Goal: Task Accomplishment & Management: Use online tool/utility

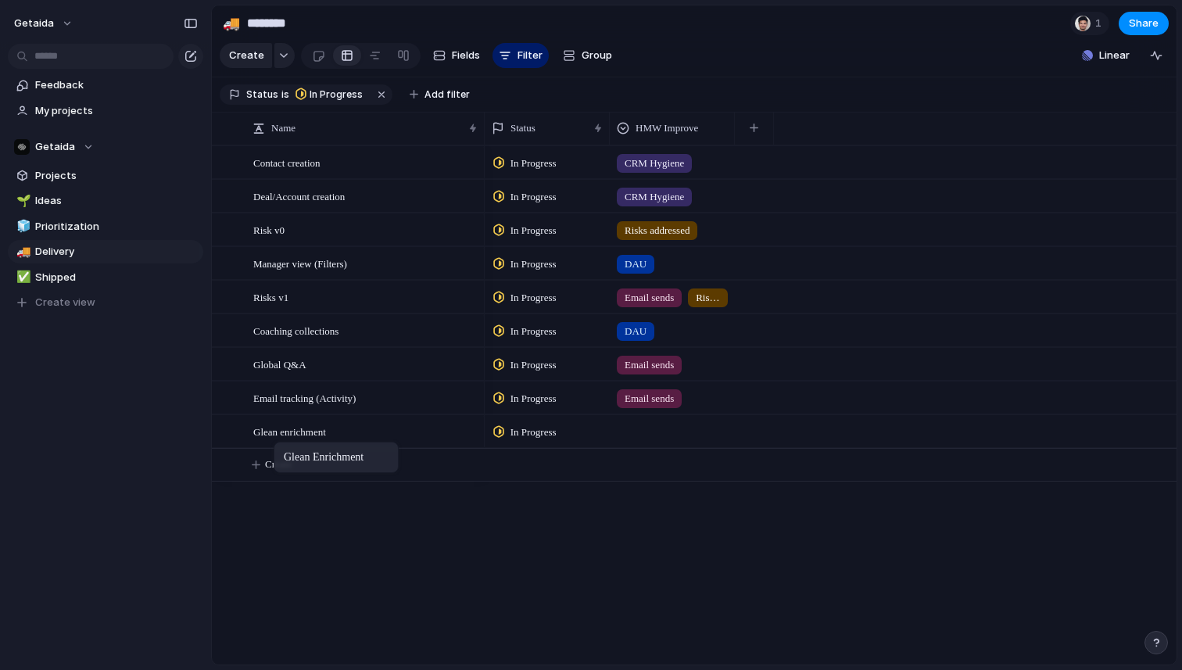
drag, startPoint x: 239, startPoint y: 434, endPoint x: 281, endPoint y: 445, distance: 43.6
click at [749, 130] on button "button" at bounding box center [754, 128] width 32 height 28
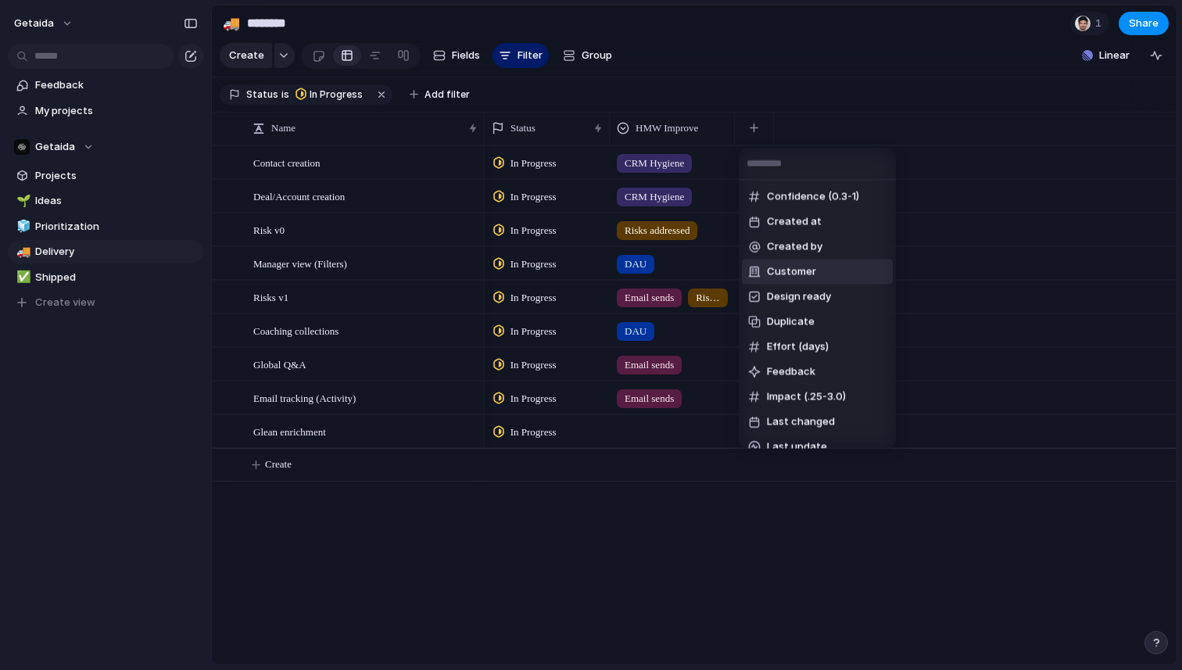
click at [792, 274] on span "Customer" at bounding box center [791, 272] width 49 height 16
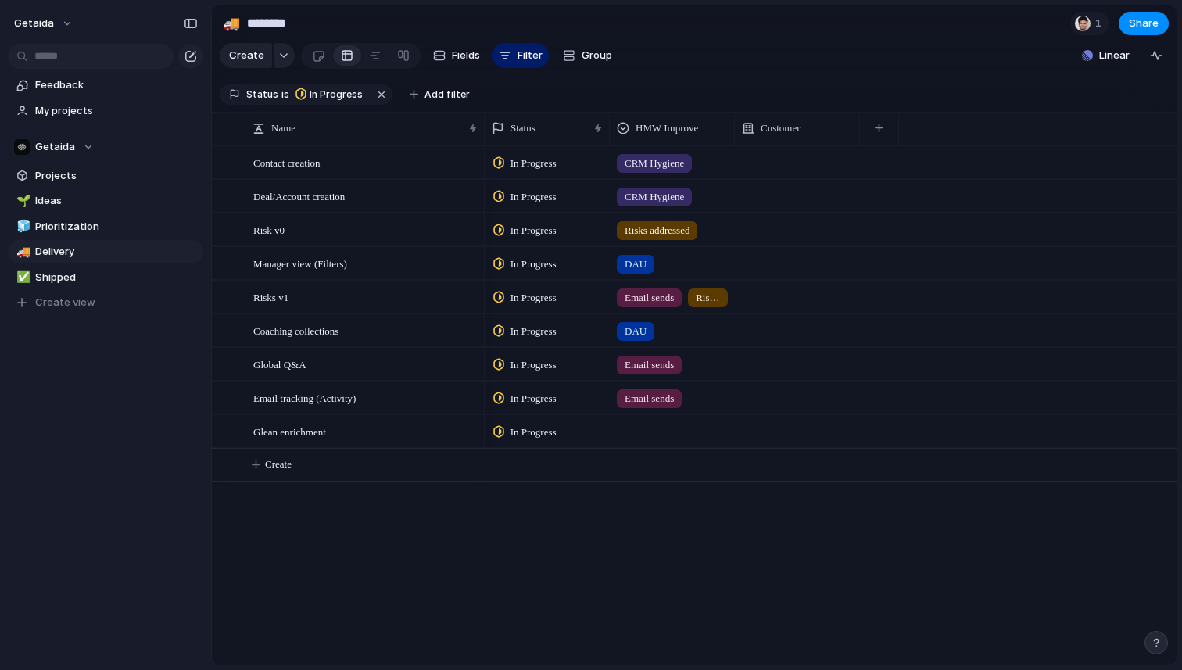
click at [773, 158] on div at bounding box center [797, 162] width 125 height 32
click at [755, 228] on div at bounding box center [751, 226] width 27 height 27
type input "*"
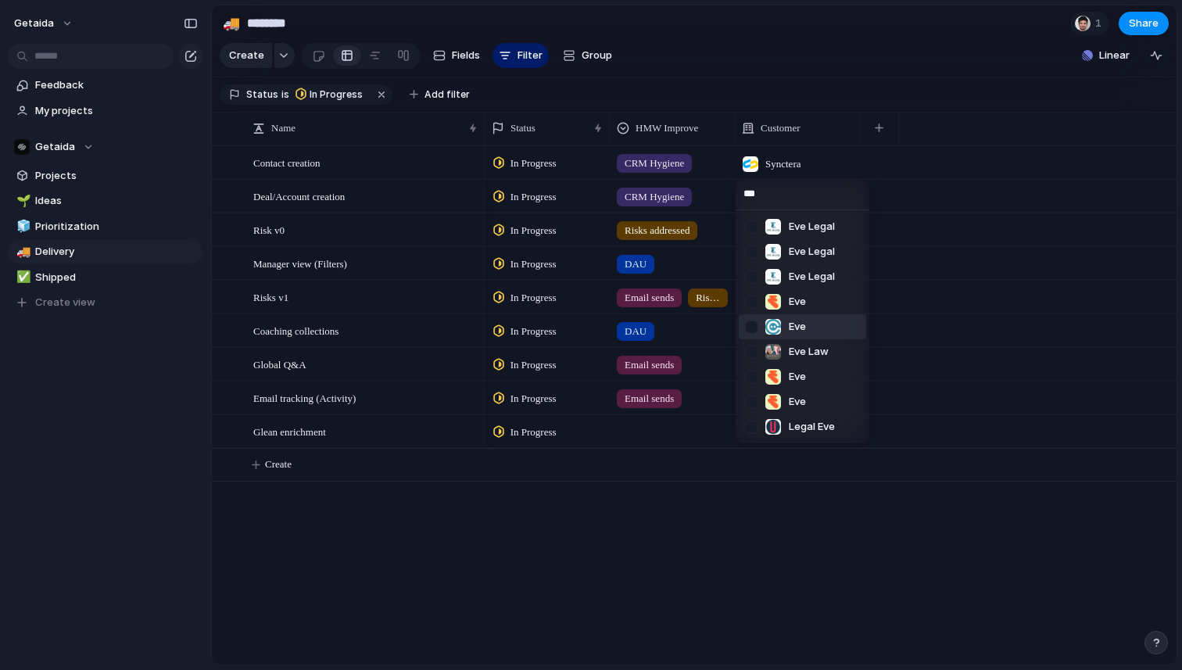
click at [748, 325] on div at bounding box center [751, 326] width 27 height 27
type input "*"
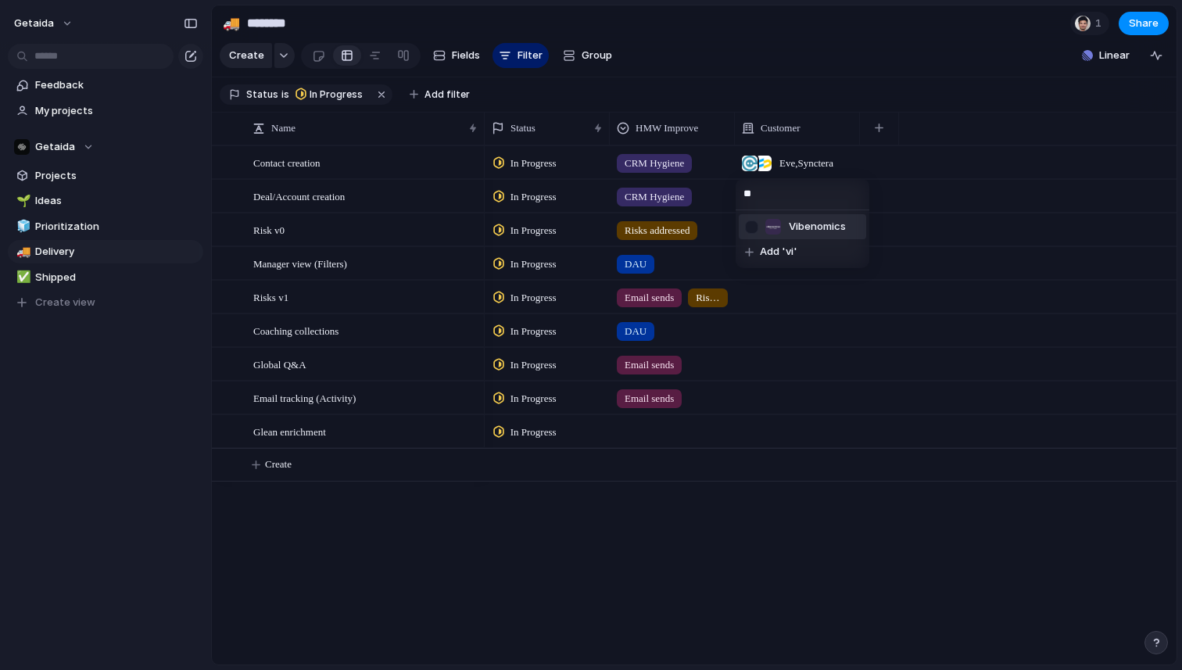
type input "**"
click at [755, 223] on div at bounding box center [751, 226] width 27 height 27
click at [764, 193] on input "**" at bounding box center [803, 193] width 134 height 31
type input "*******"
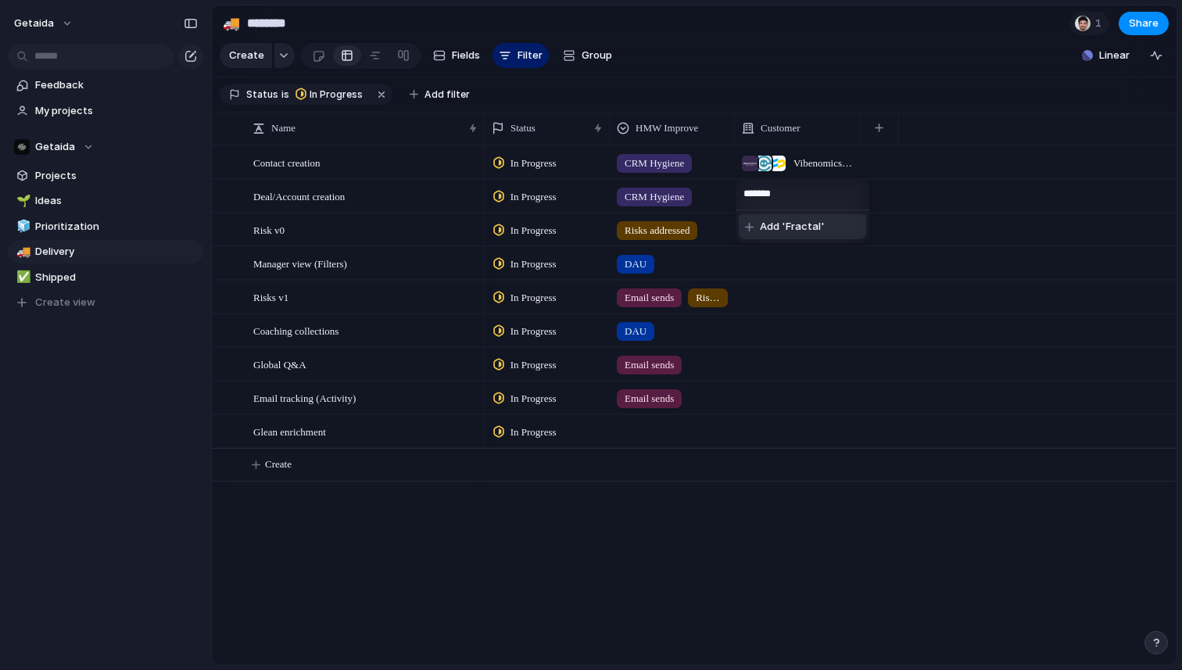
click at [801, 222] on span "Add 'Fractal'" at bounding box center [792, 227] width 65 height 16
click at [770, 189] on div at bounding box center [797, 196] width 125 height 32
type input "***"
click at [777, 261] on div at bounding box center [773, 260] width 16 height 16
click at [812, 202] on div "Fractal" at bounding box center [798, 194] width 124 height 26
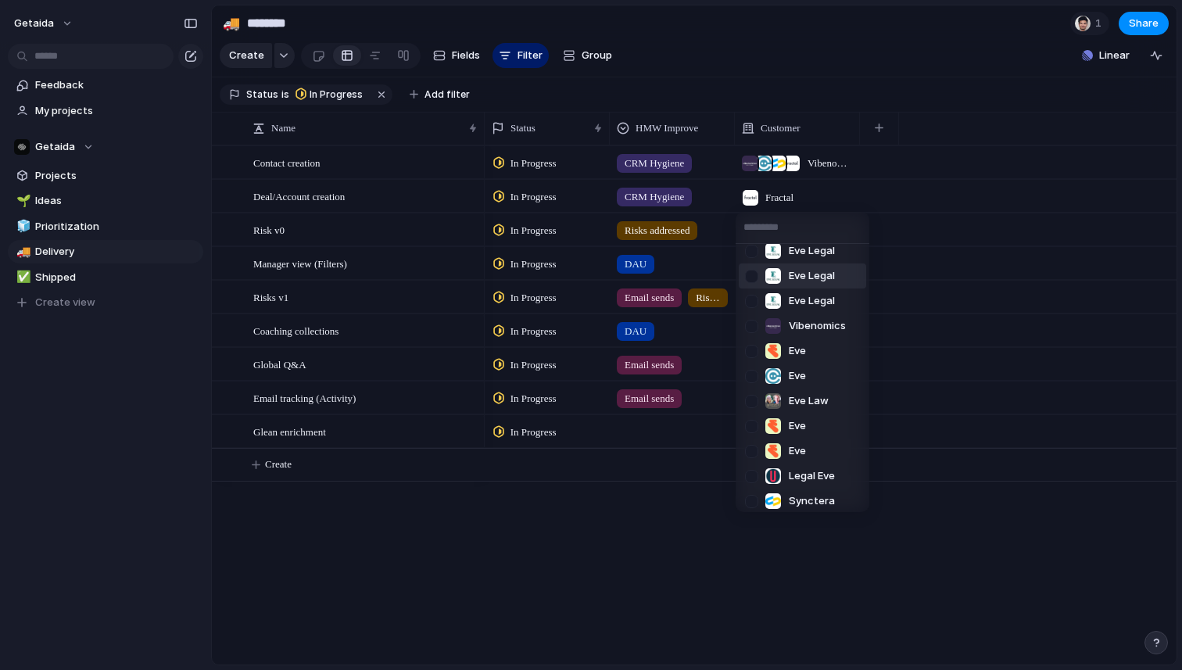
scroll to position [140, 0]
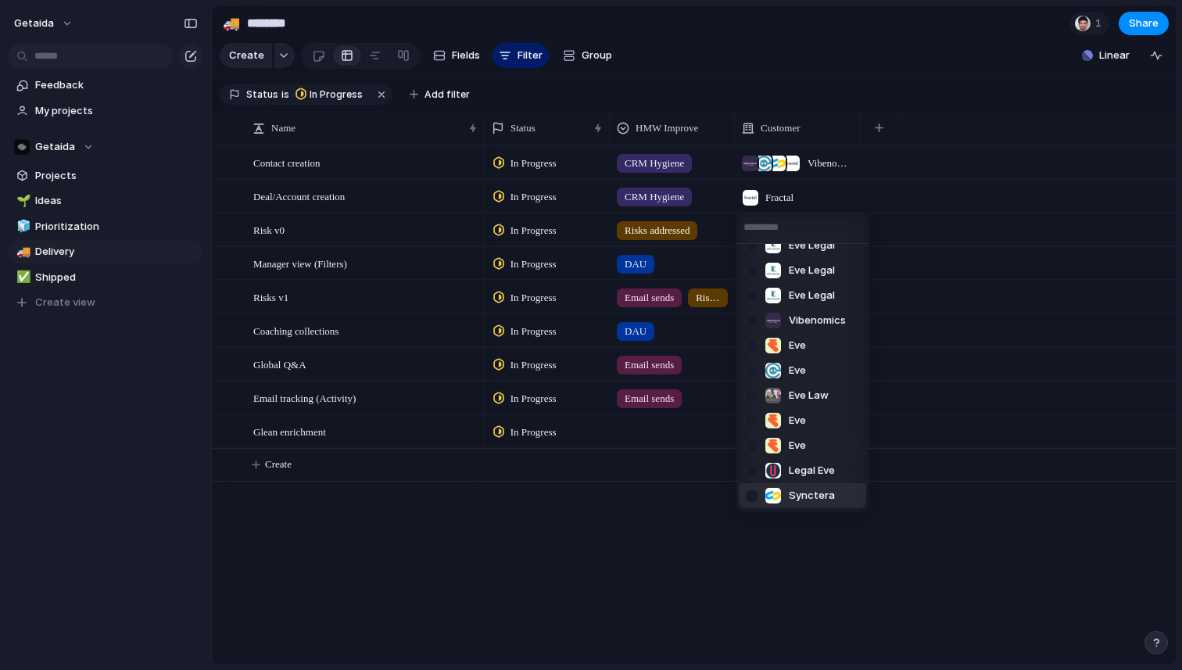
click at [754, 496] on div at bounding box center [751, 495] width 27 height 27
click at [807, 199] on div "Getaida Workwave Fractal Glean Measured Eve Legal Eve Legal Eve Legal Vibenomic…" at bounding box center [591, 335] width 1182 height 670
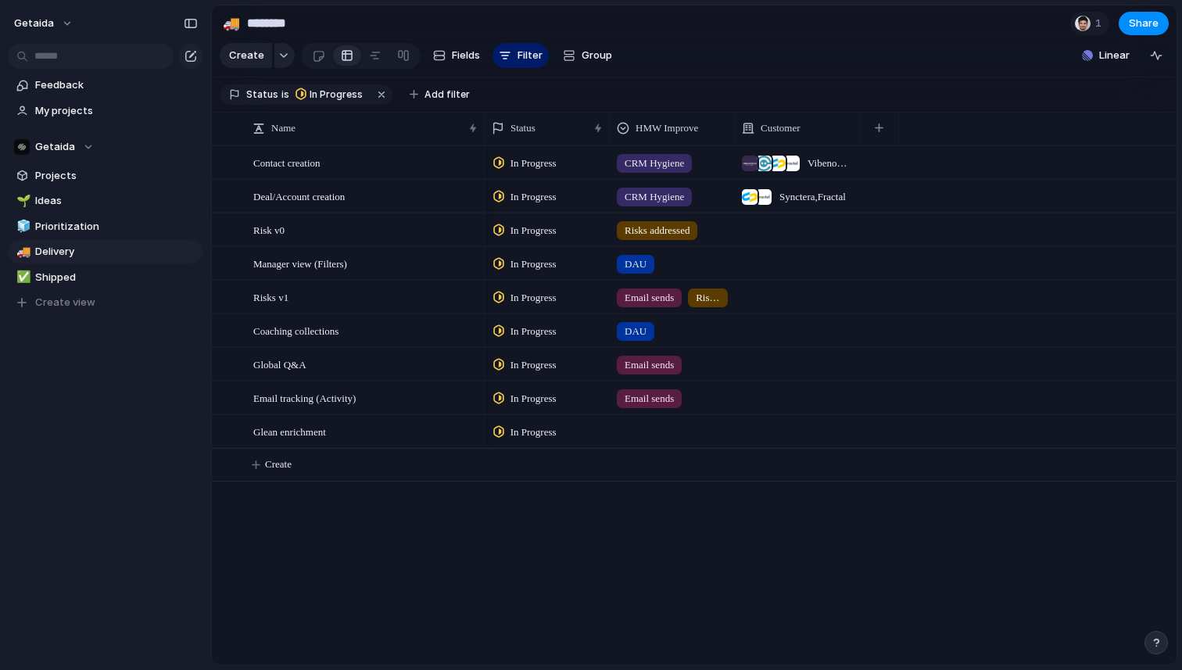
click at [807, 199] on span "Synctera , Fractal" at bounding box center [812, 197] width 66 height 16
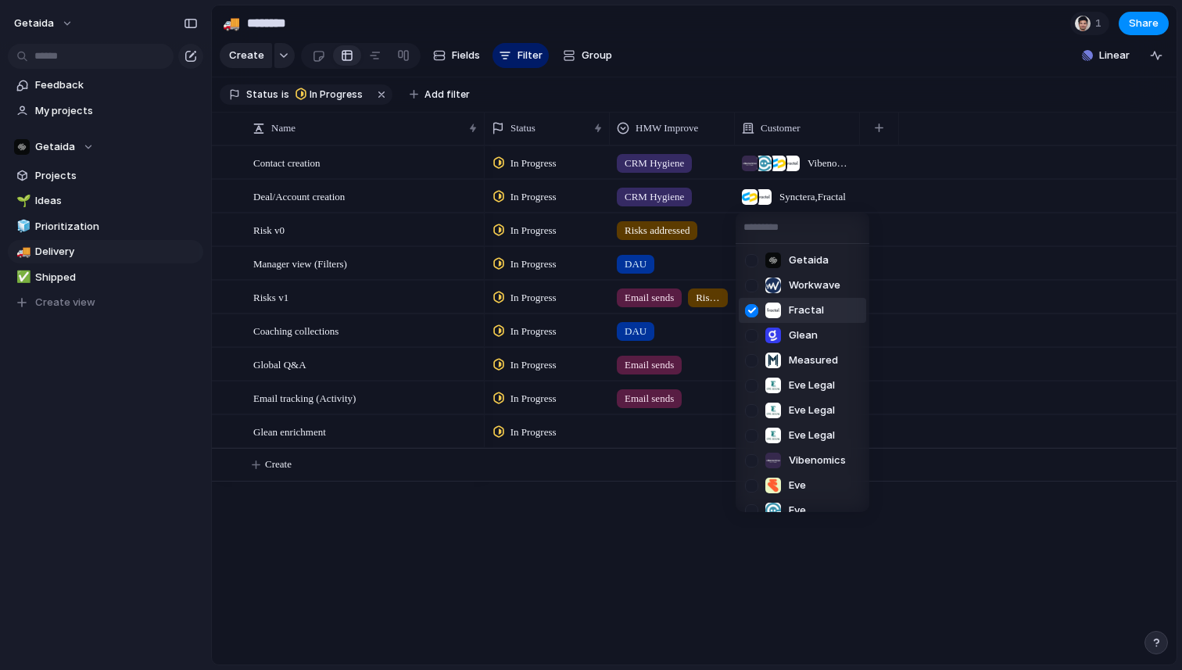
click at [751, 307] on div at bounding box center [751, 310] width 27 height 27
click at [646, 463] on div "Getaida Workwave Fractal Glean Measured Eve Legal Eve Legal Eve Legal Vibenomic…" at bounding box center [591, 335] width 1182 height 670
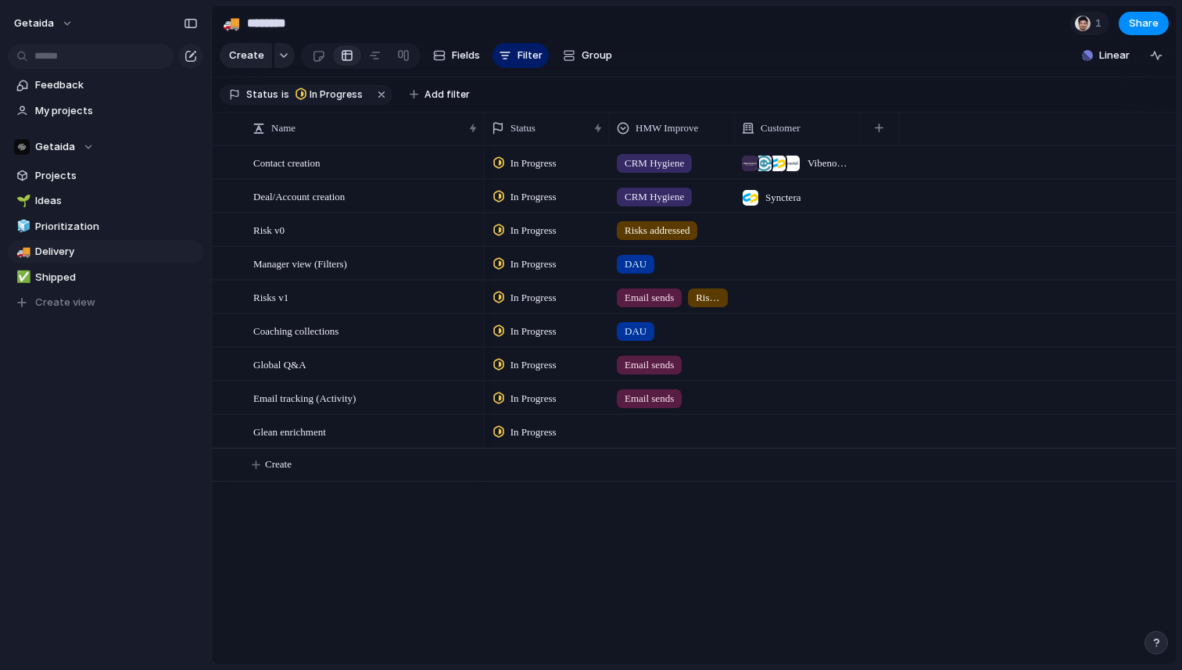
click at [768, 226] on div at bounding box center [797, 229] width 125 height 32
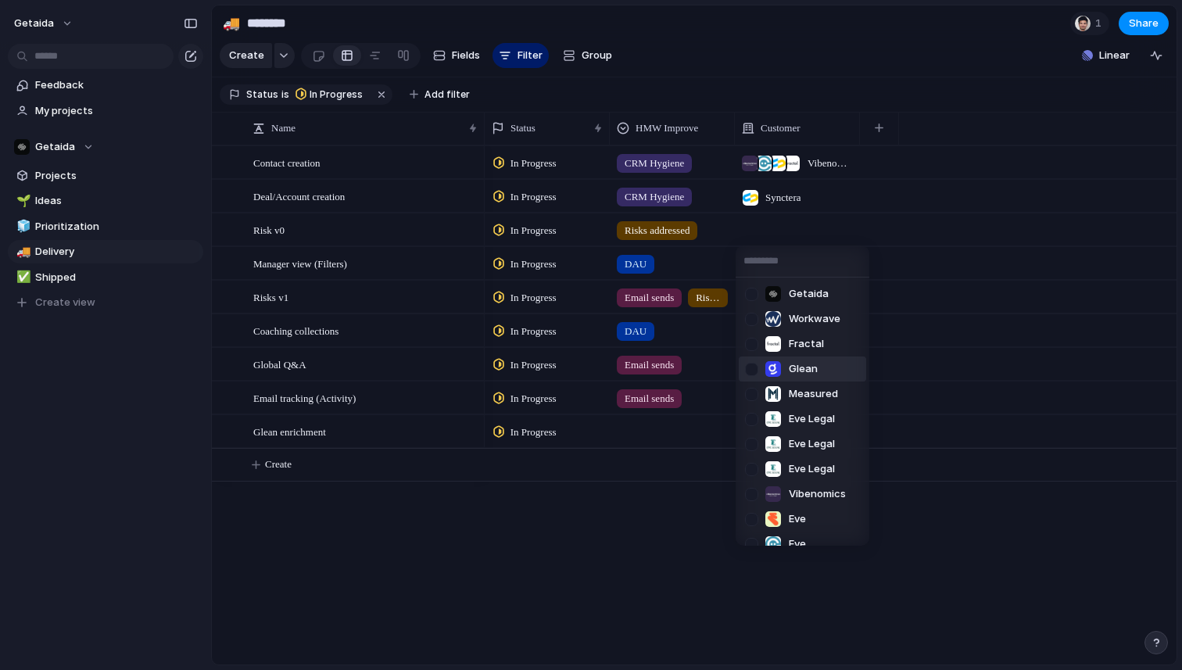
click at [795, 374] on span "Glean" at bounding box center [803, 369] width 29 height 16
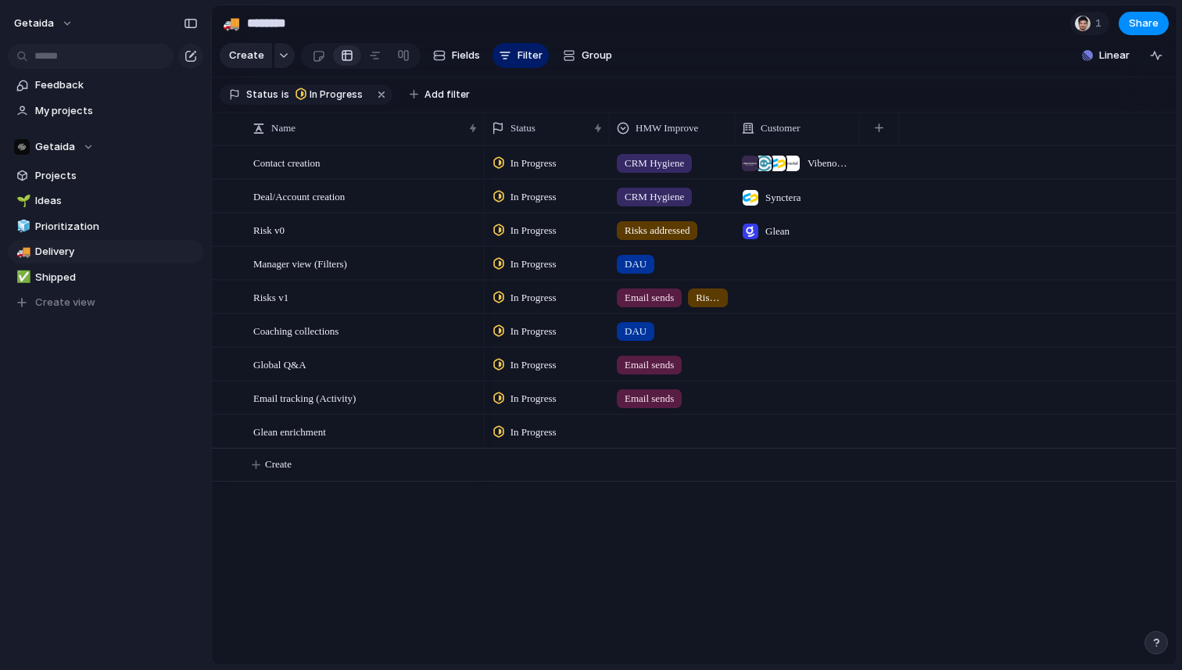
click at [812, 235] on div "Glean" at bounding box center [798, 227] width 124 height 26
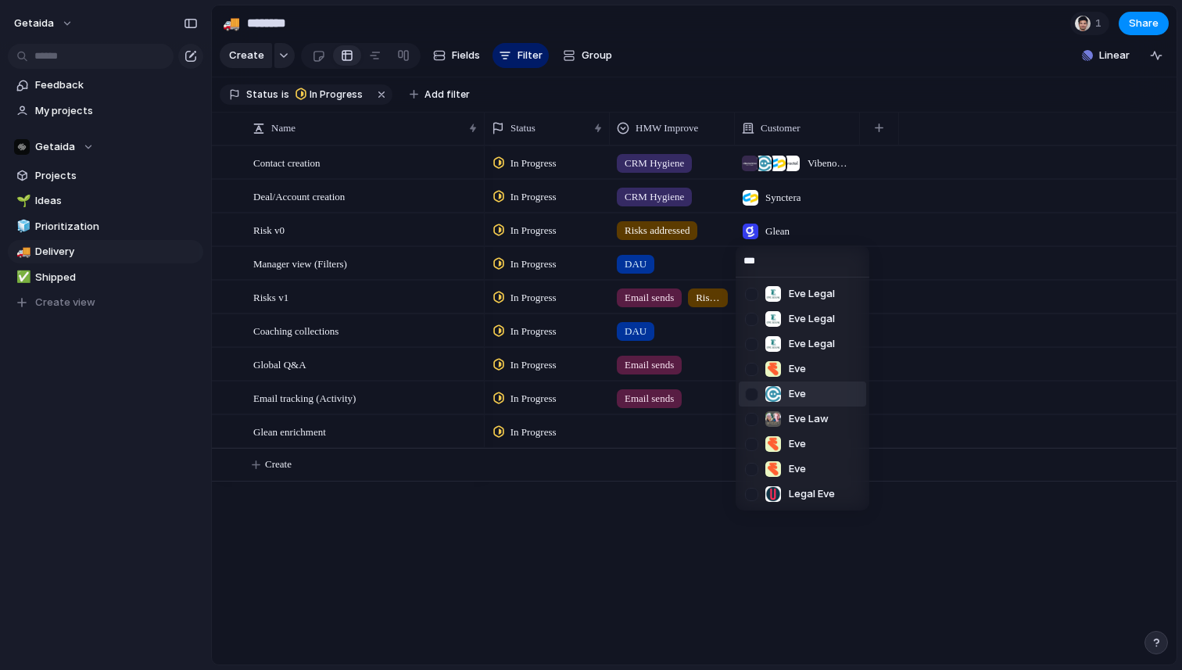
type input "***"
click at [757, 392] on div at bounding box center [751, 394] width 27 height 27
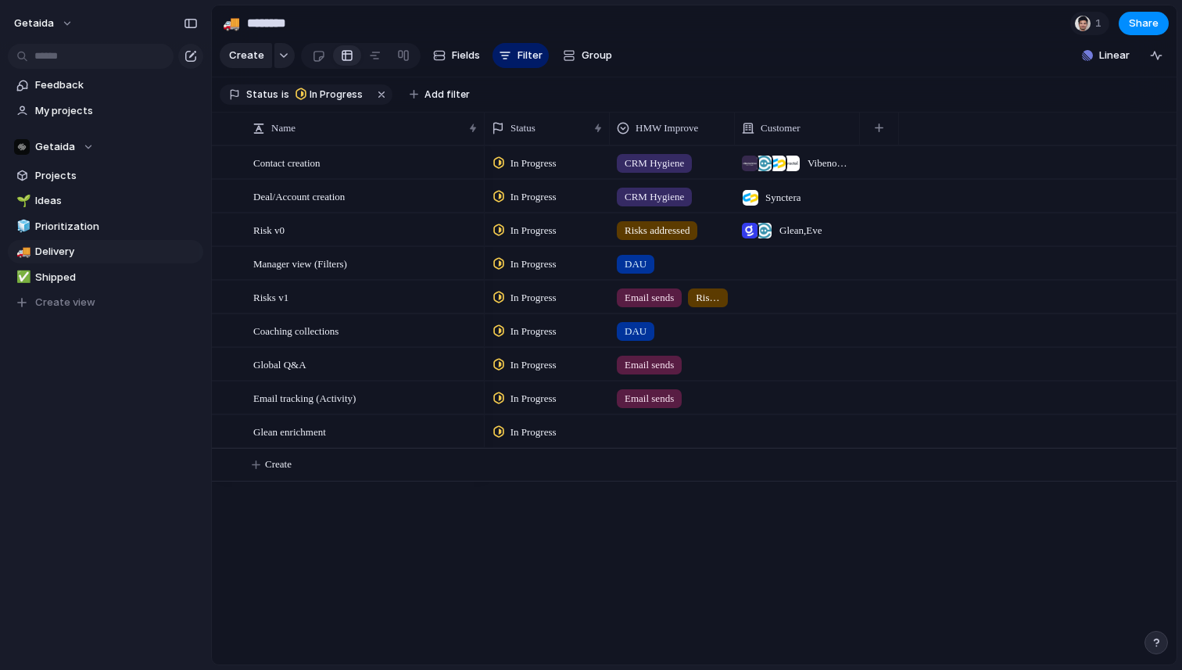
click at [696, 571] on div "*** Eve Legal Eve Legal Eve Legal Eve Eve Eve Law Eve Eve Legal Eve" at bounding box center [591, 335] width 1182 height 670
click at [771, 264] on div at bounding box center [797, 263] width 125 height 32
click at [771, 263] on div at bounding box center [797, 263] width 125 height 32
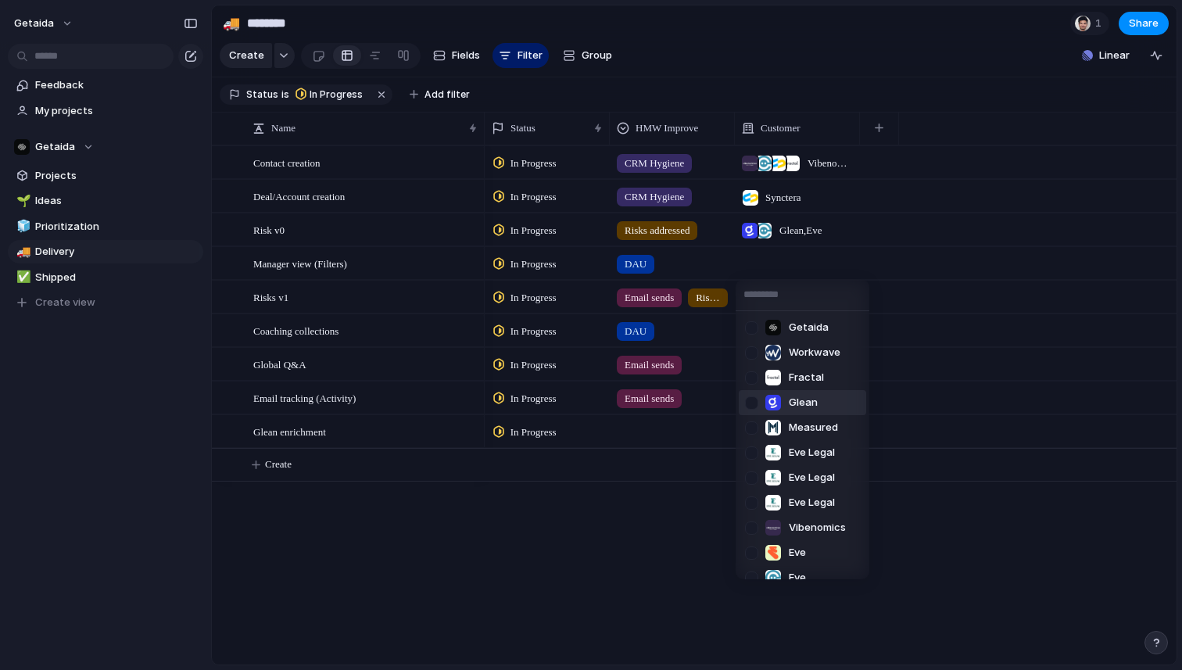
click at [797, 403] on span "Glean" at bounding box center [803, 403] width 29 height 16
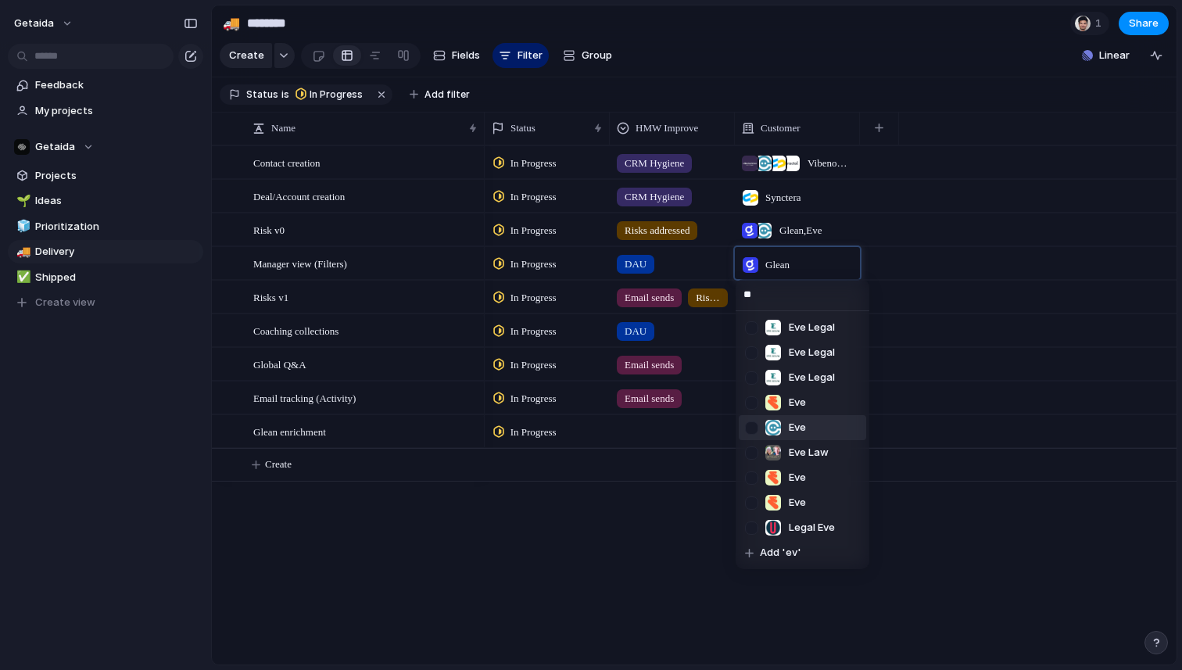
click at [757, 424] on div at bounding box center [751, 427] width 27 height 27
type input "*"
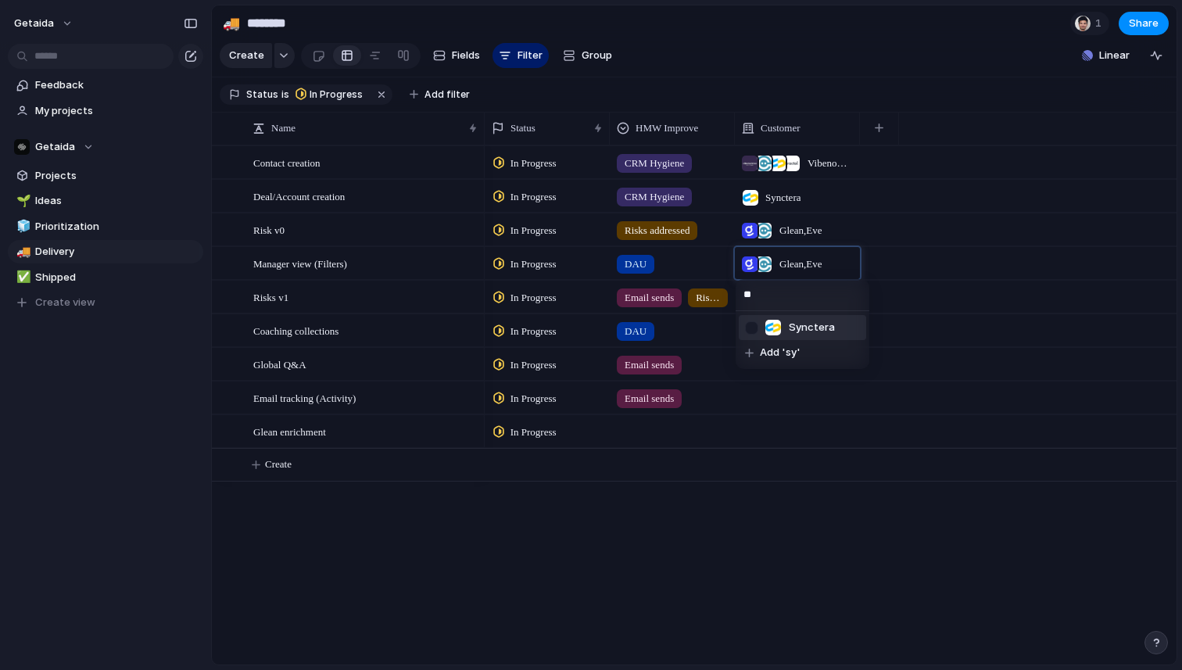
type input "**"
click at [795, 326] on span "Synctera" at bounding box center [812, 328] width 46 height 16
click at [758, 299] on div at bounding box center [797, 297] width 125 height 32
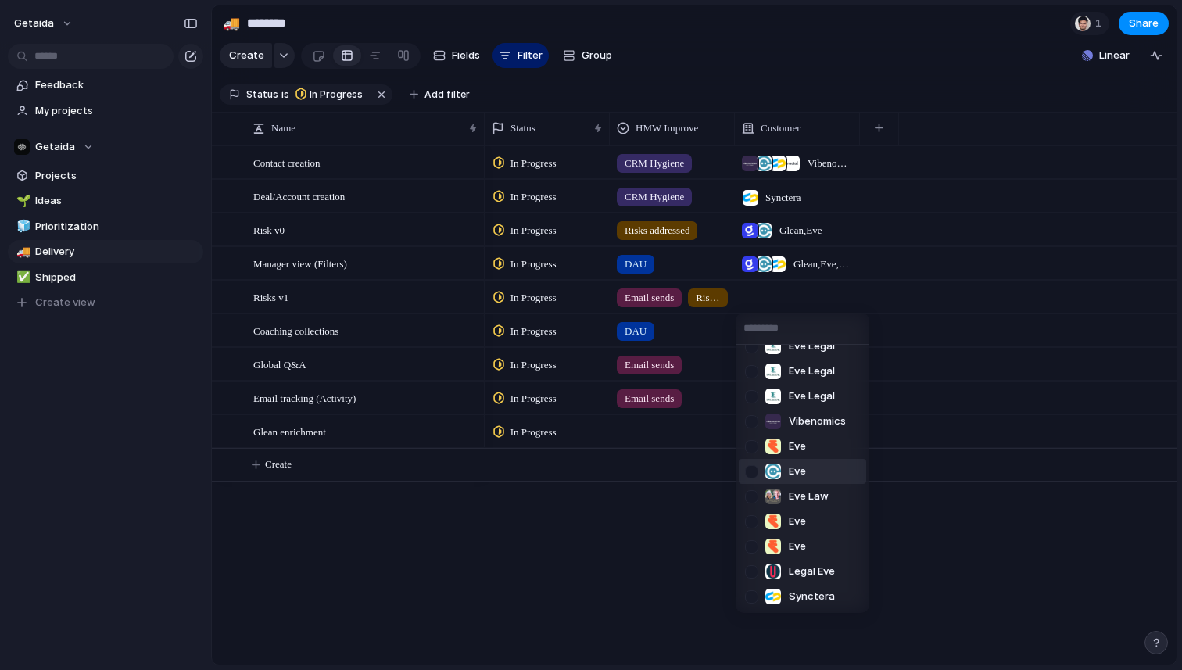
click at [764, 471] on div at bounding box center [751, 471] width 27 height 27
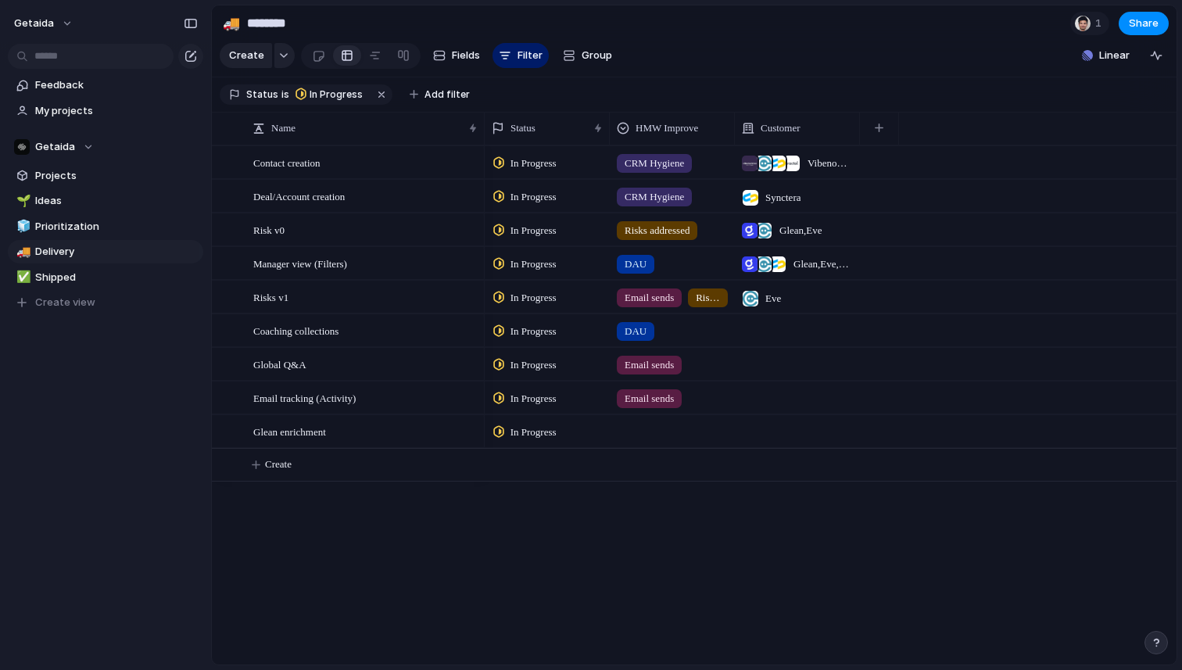
click at [663, 487] on div "Getaida Workwave Fractal Glean Measured Eve Legal Eve Legal Eve Legal Vibenomic…" at bounding box center [591, 335] width 1182 height 670
click at [760, 333] on div at bounding box center [797, 330] width 125 height 32
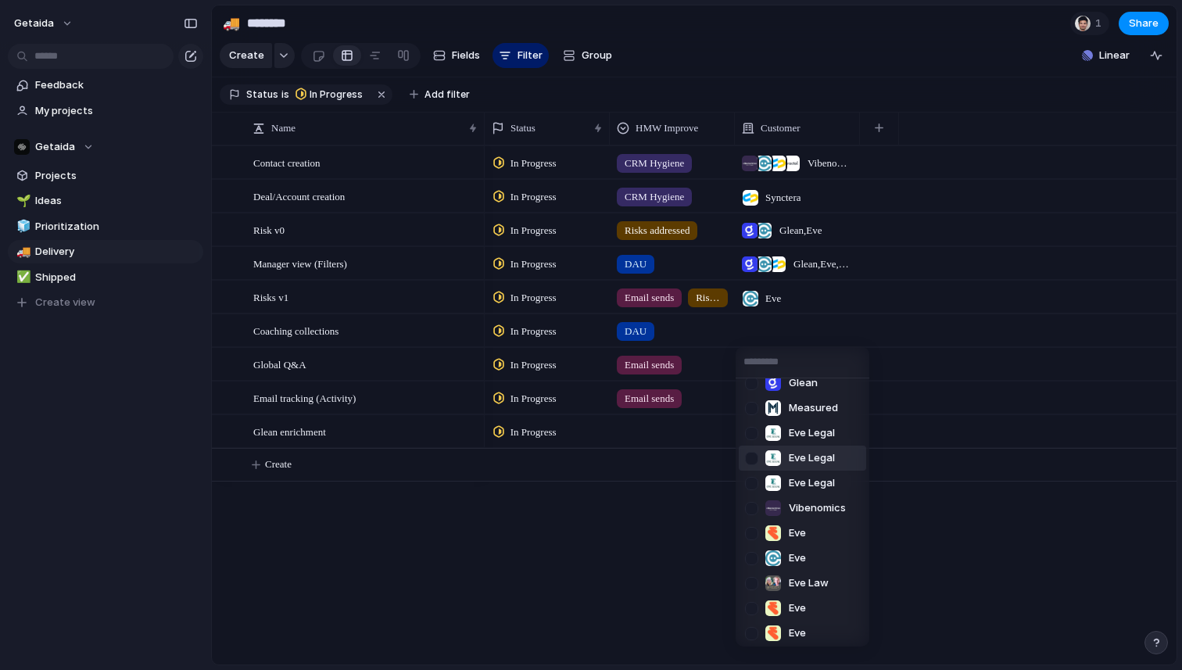
scroll to position [88, 0]
click at [753, 558] on div at bounding box center [751, 557] width 27 height 27
click at [629, 572] on div "Getaida Workwave Fractal Glean Measured Eve Legal Eve Legal Eve Legal Vibenomic…" at bounding box center [591, 335] width 1182 height 670
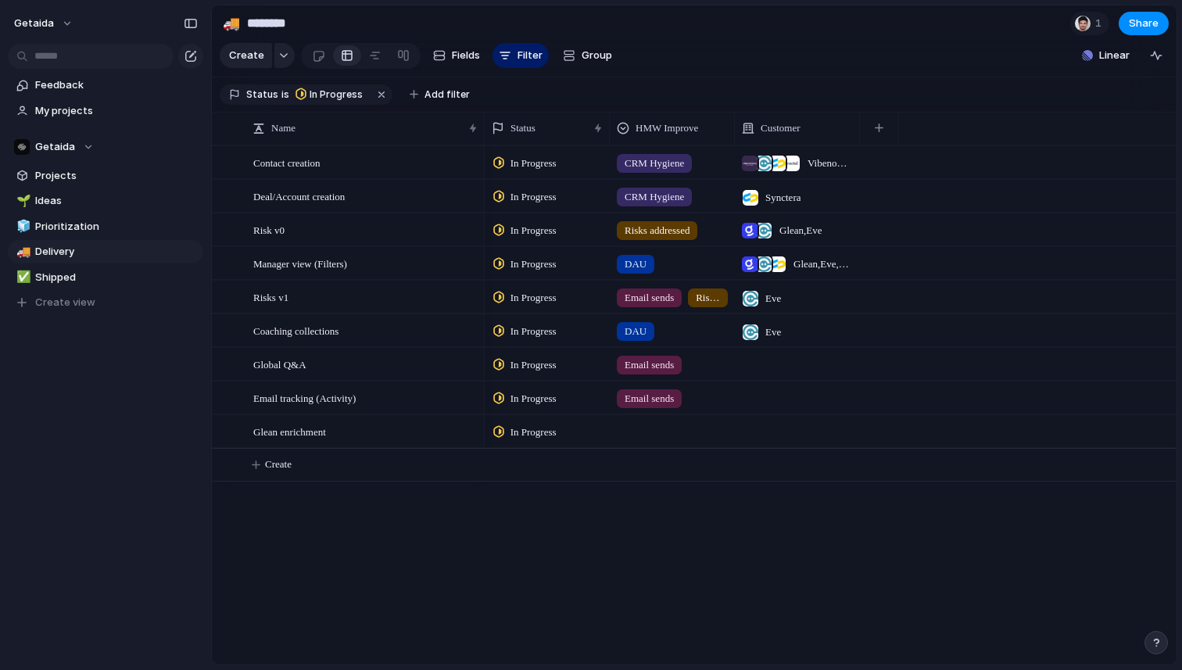
click at [773, 370] on div at bounding box center [797, 364] width 125 height 32
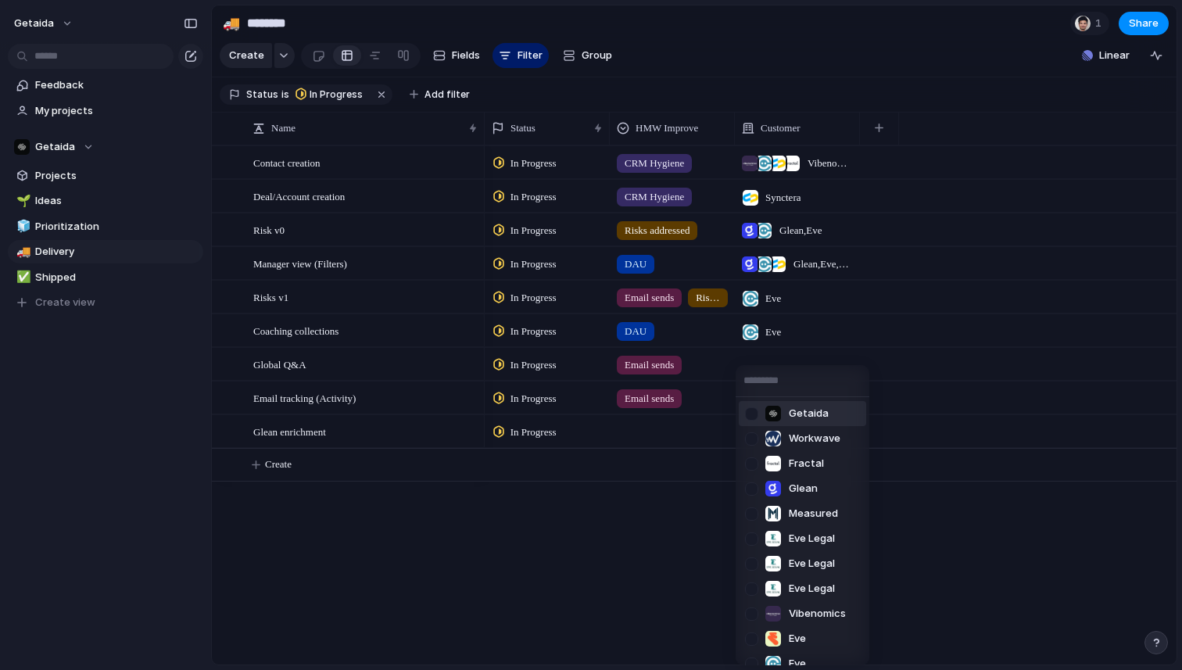
click at [630, 550] on div "Getaida Workwave Fractal Glean Measured Eve Legal Eve Legal Eve Legal Vibenomic…" at bounding box center [591, 335] width 1182 height 670
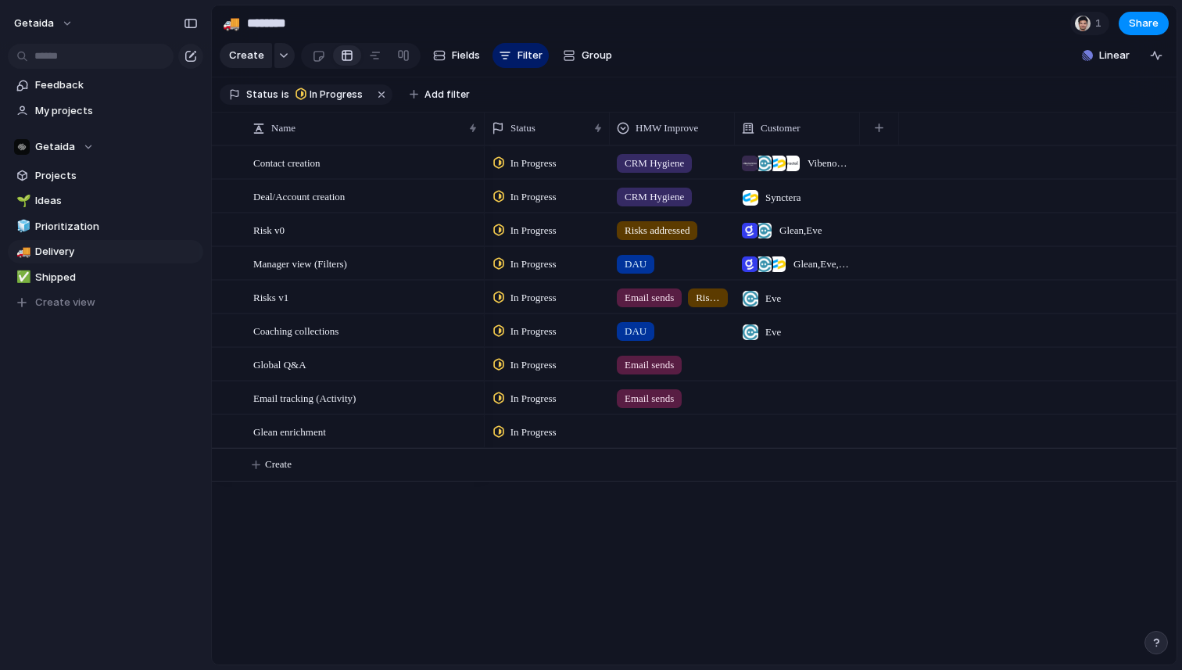
click at [757, 398] on div at bounding box center [797, 397] width 125 height 32
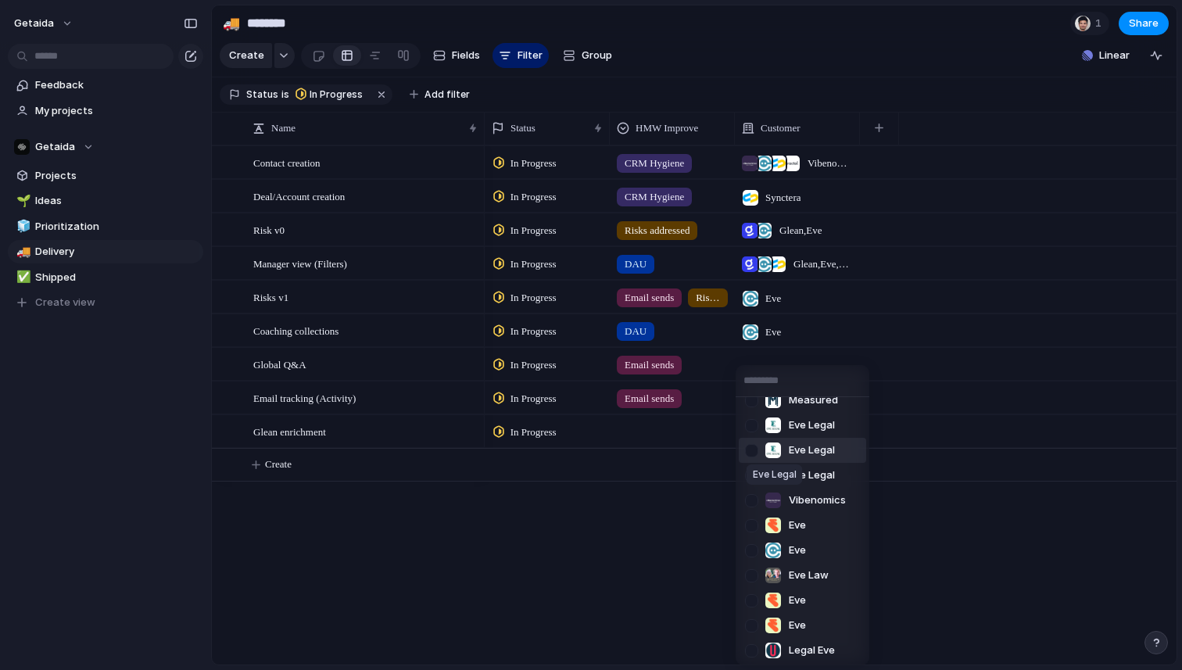
scroll to position [140, 0]
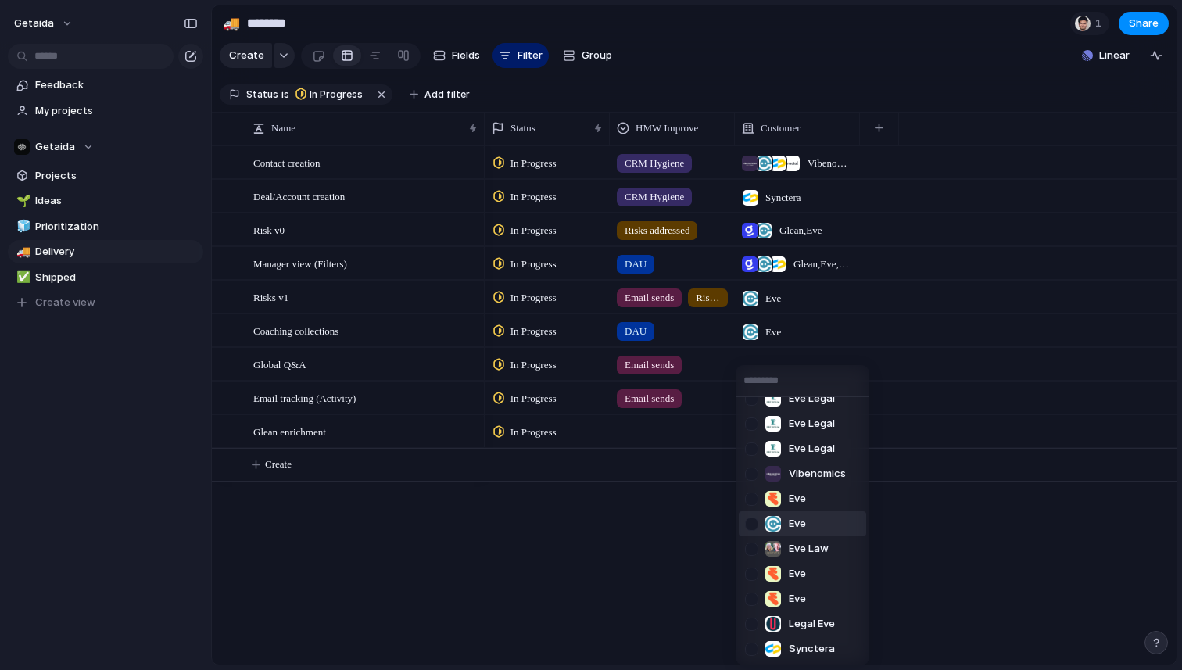
click at [789, 522] on span "Eve" at bounding box center [797, 524] width 17 height 16
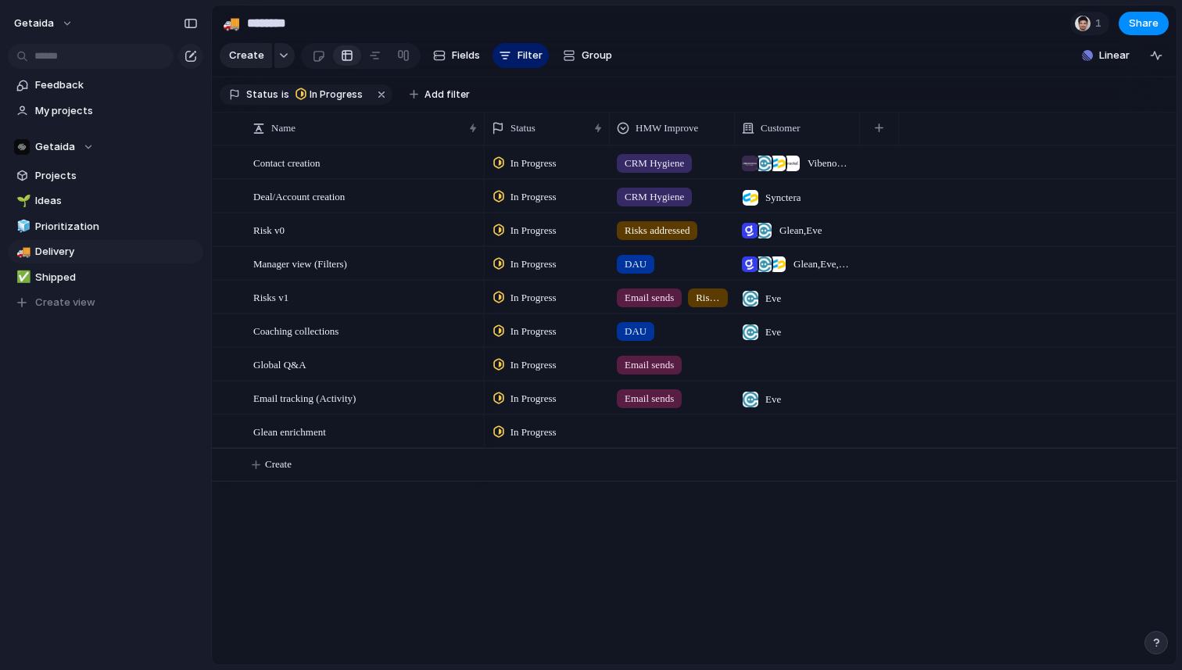
click at [556, 516] on div "In Progress CRM Hygiene Vibenomics , Eve , Synctera , Fractal In Progress CRM H…" at bounding box center [831, 404] width 692 height 519
click at [287, 464] on span "Create" at bounding box center [278, 464] width 27 height 16
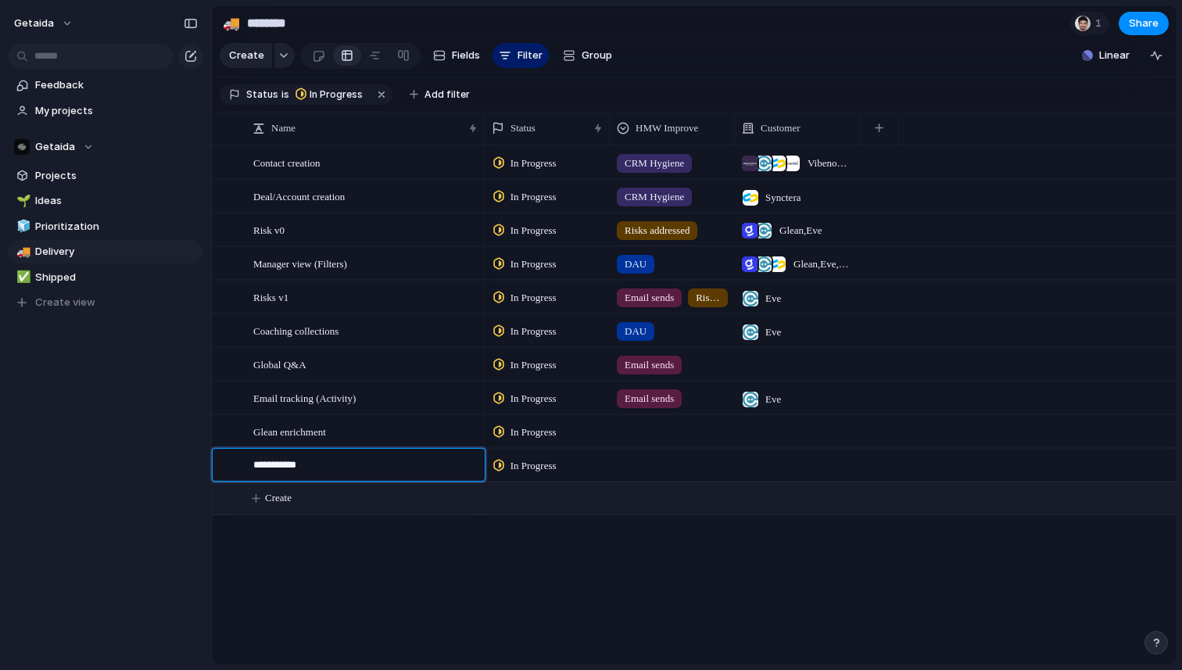
type textarea "**********"
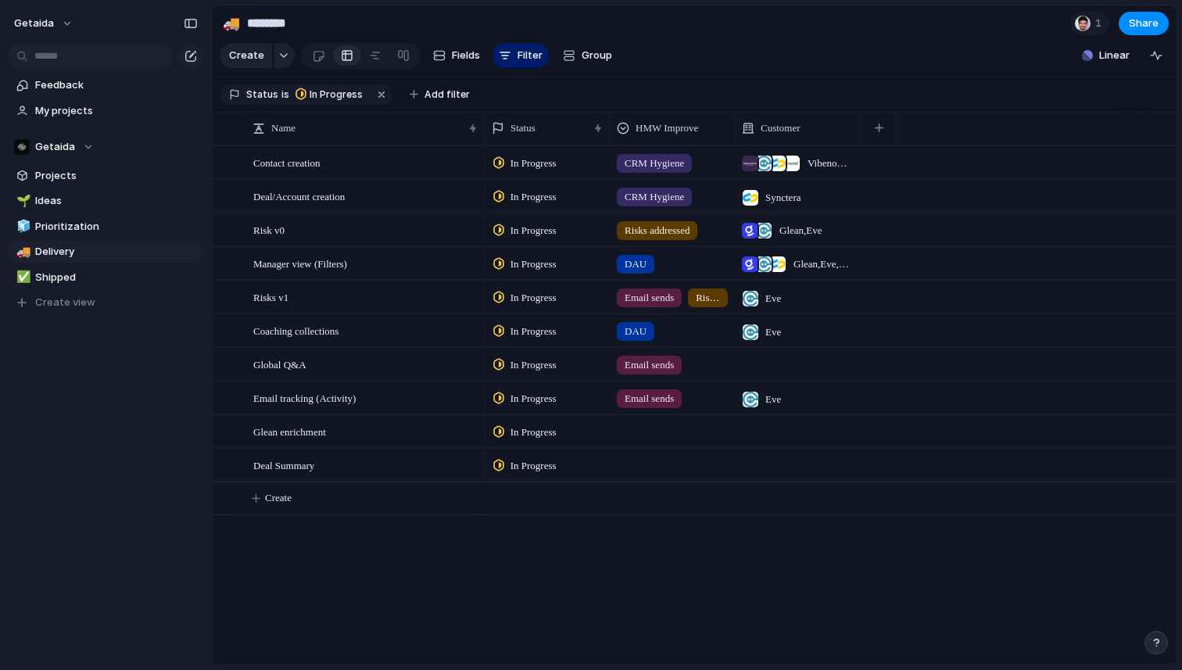
click at [649, 464] on div at bounding box center [672, 462] width 124 height 26
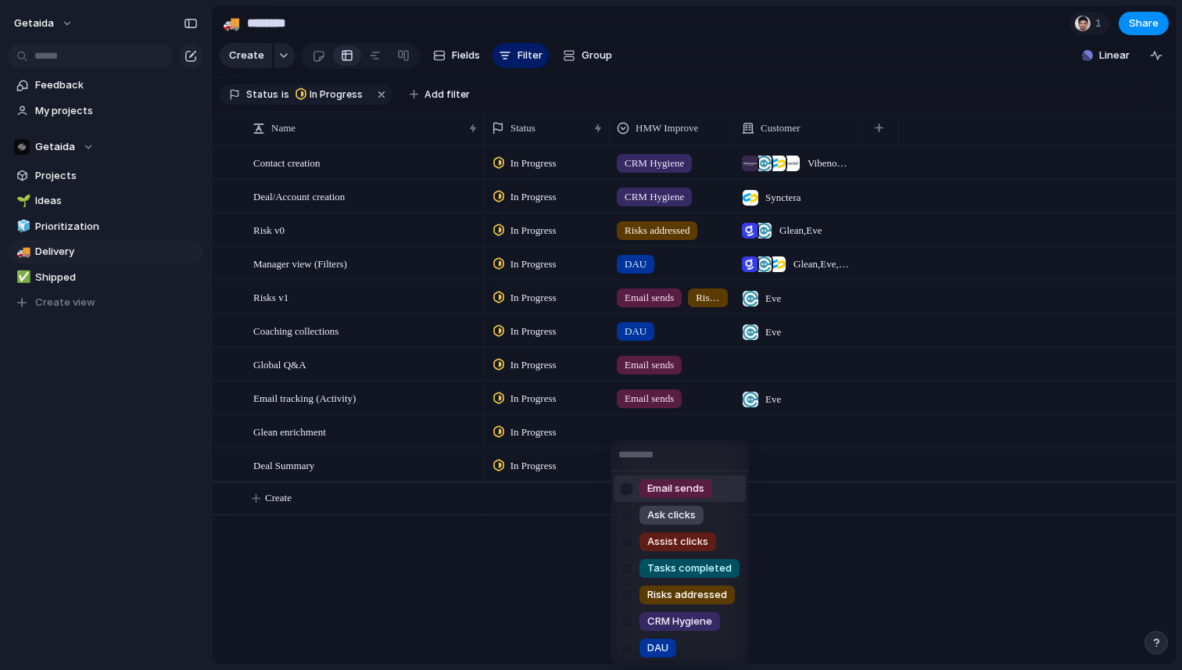
click at [659, 488] on span "Email sends" at bounding box center [675, 489] width 57 height 16
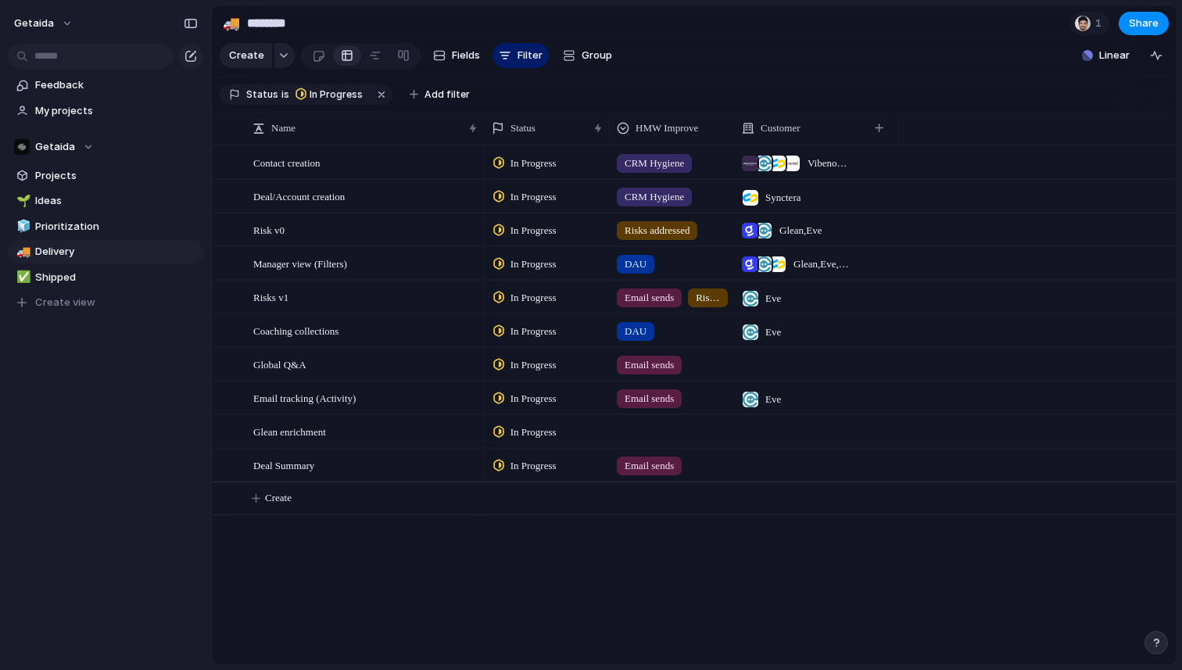
click at [778, 468] on div at bounding box center [797, 465] width 125 height 32
click at [652, 542] on div "Getaida Workwave Fractal Glean Measured Eve Legal Eve Legal Eve Legal Vibenomic…" at bounding box center [591, 335] width 1182 height 670
click at [764, 464] on div at bounding box center [797, 465] width 125 height 32
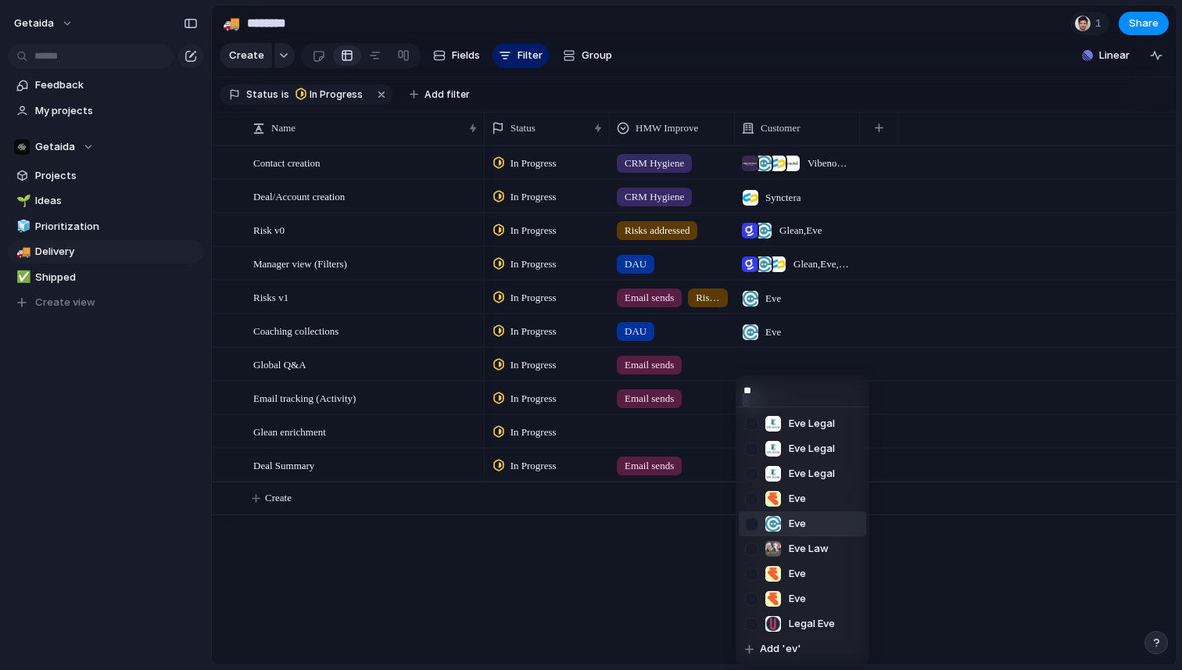
type input "**"
click at [756, 523] on div at bounding box center [751, 523] width 27 height 27
click at [611, 568] on div "** Eve Legal Eve Legal Eve Legal Eve Eve Eve Law Eve Eve Legal Eve Add 'ev'" at bounding box center [591, 335] width 1182 height 670
